Goal: Use online tool/utility: Use online tool/utility

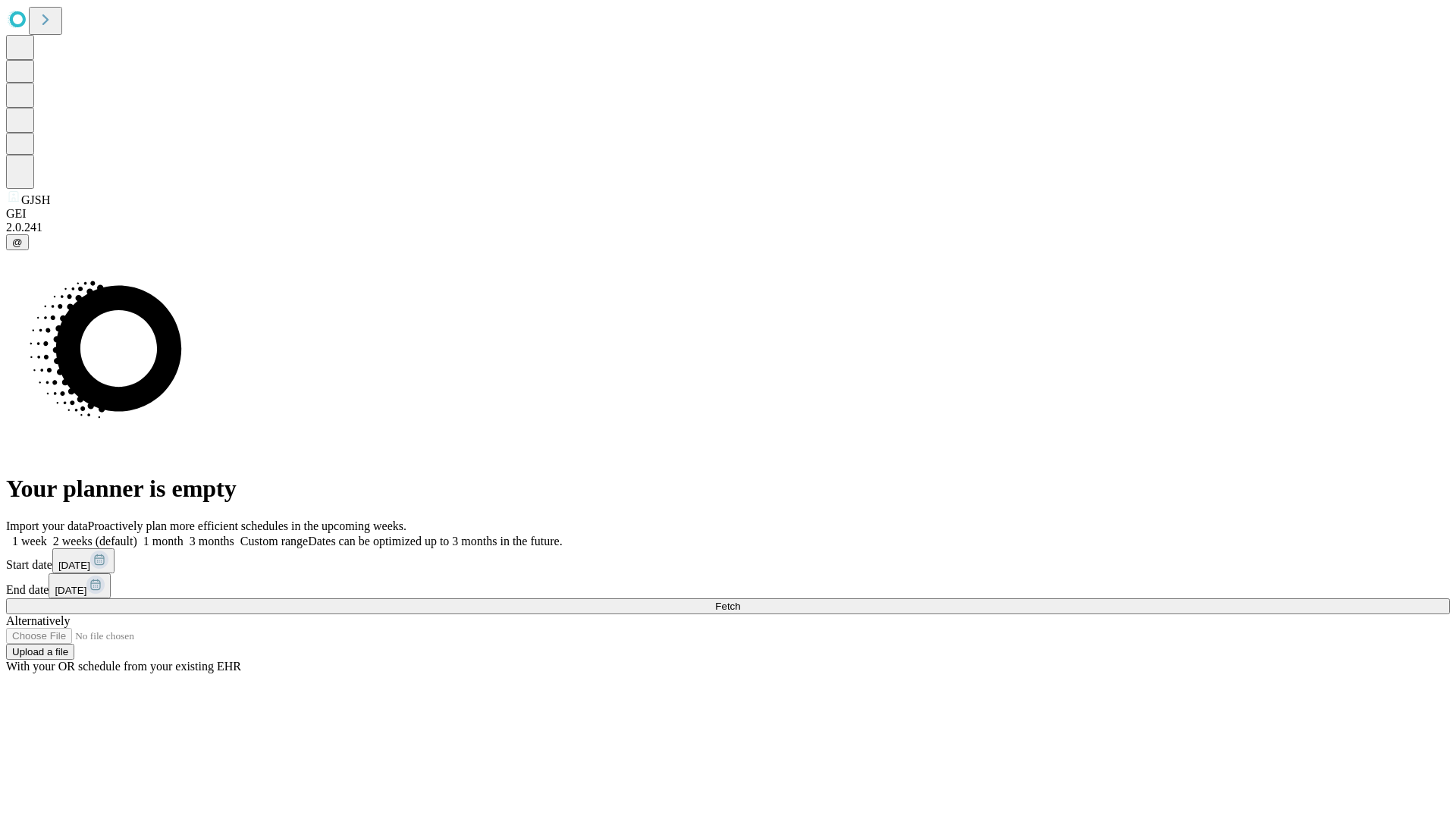
click at [1175, 599] on button "Fetch" at bounding box center [728, 607] width 1443 height 16
